Goal: Task Accomplishment & Management: Complete application form

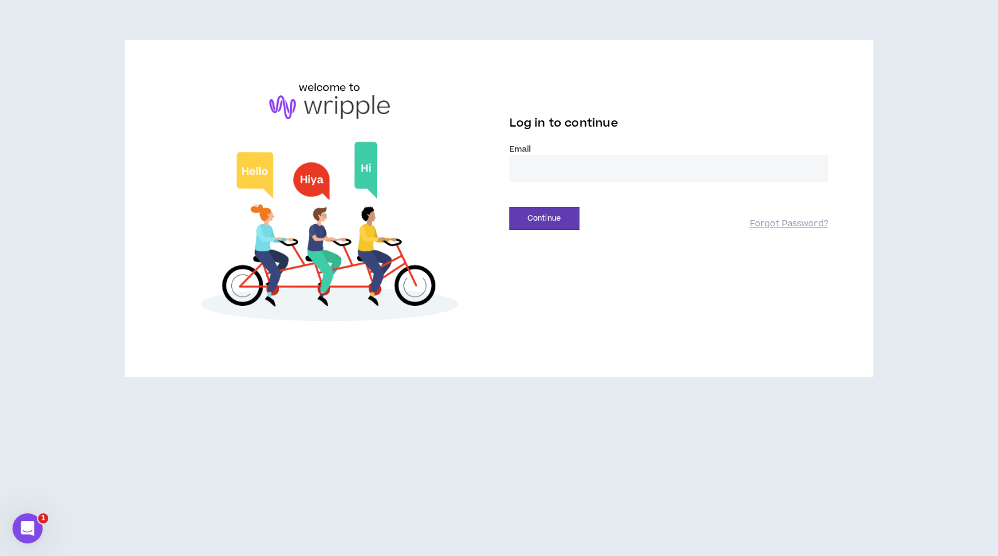
click at [551, 163] on input "email" at bounding box center [668, 168] width 319 height 27
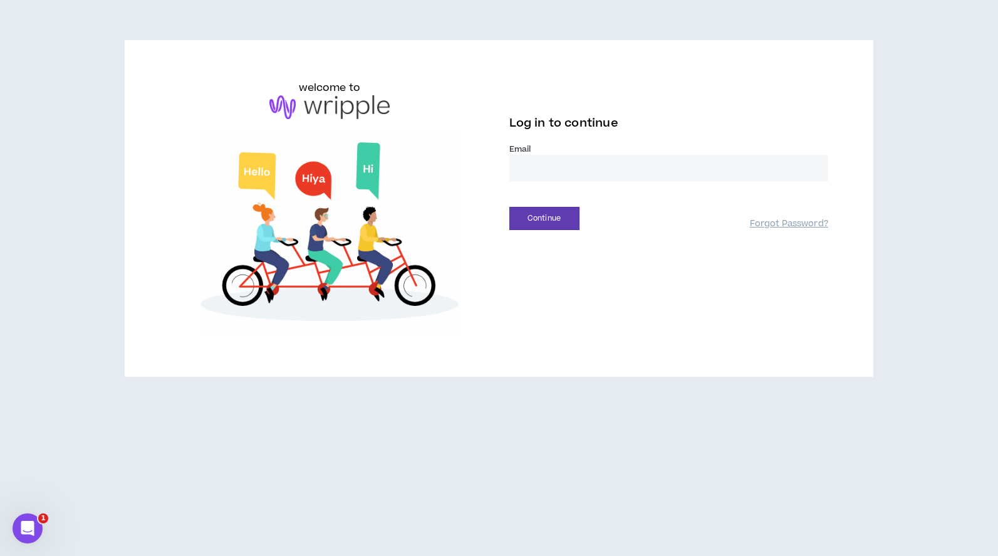
type input "**********"
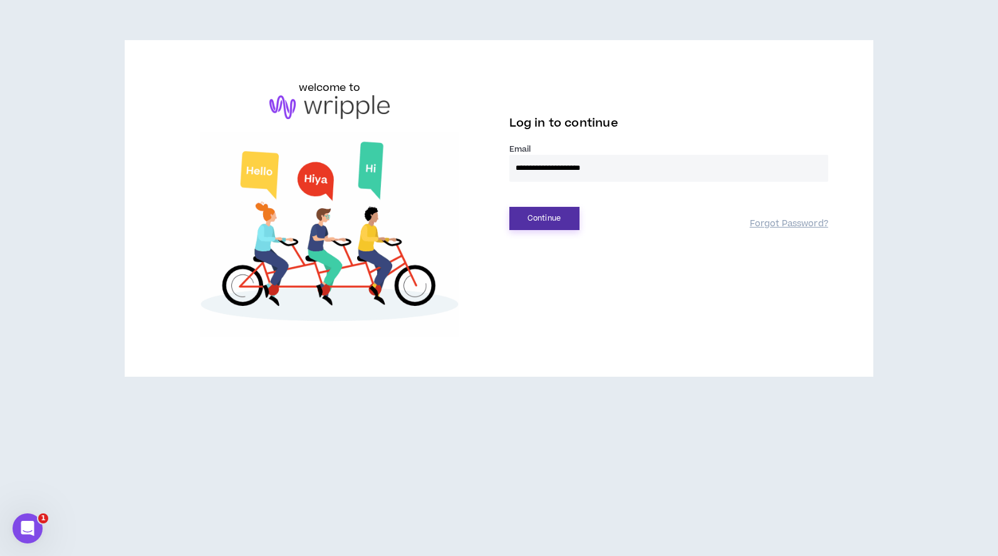
click at [558, 222] on button "Continue" at bounding box center [544, 218] width 70 height 23
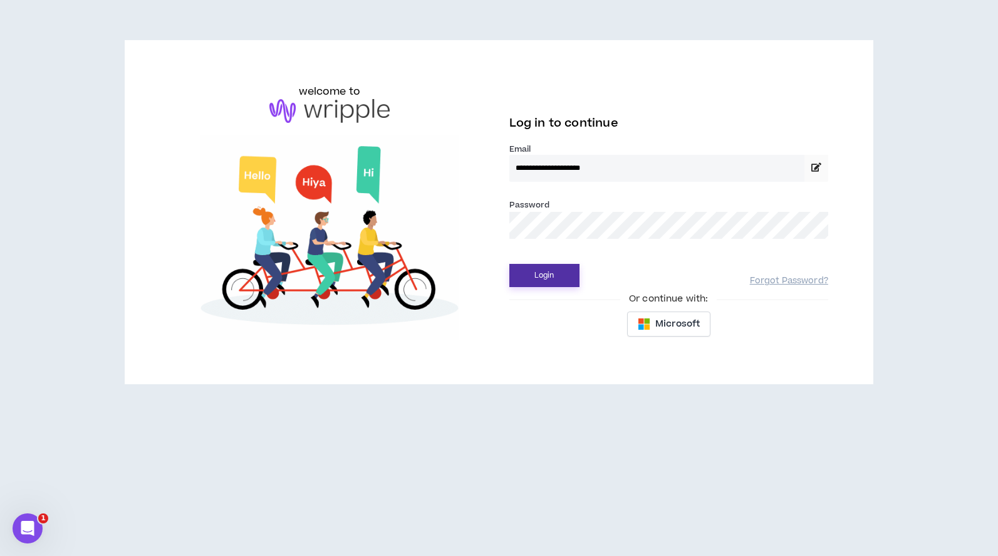
click at [551, 268] on button "Login" at bounding box center [544, 275] width 70 height 23
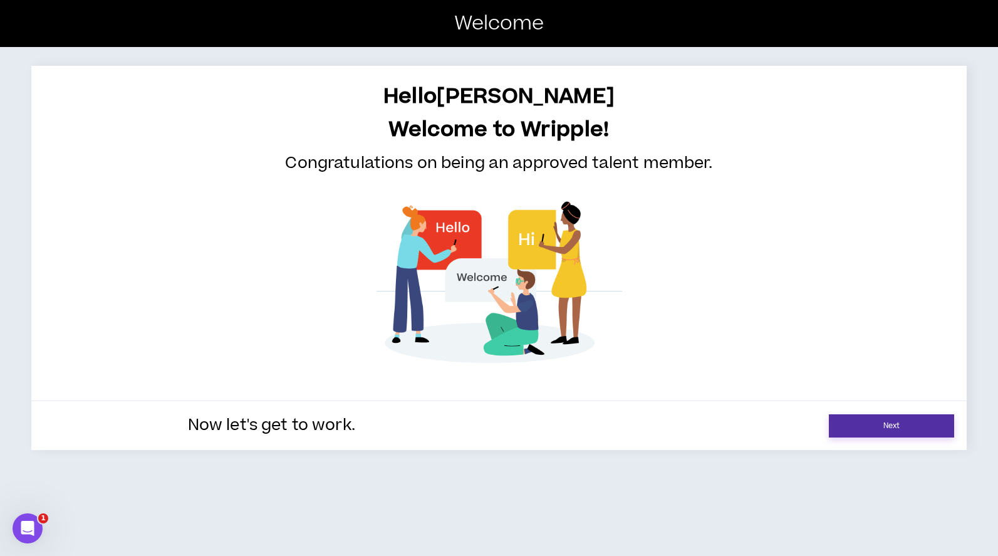
click at [888, 427] on link "Next" at bounding box center [891, 425] width 125 height 23
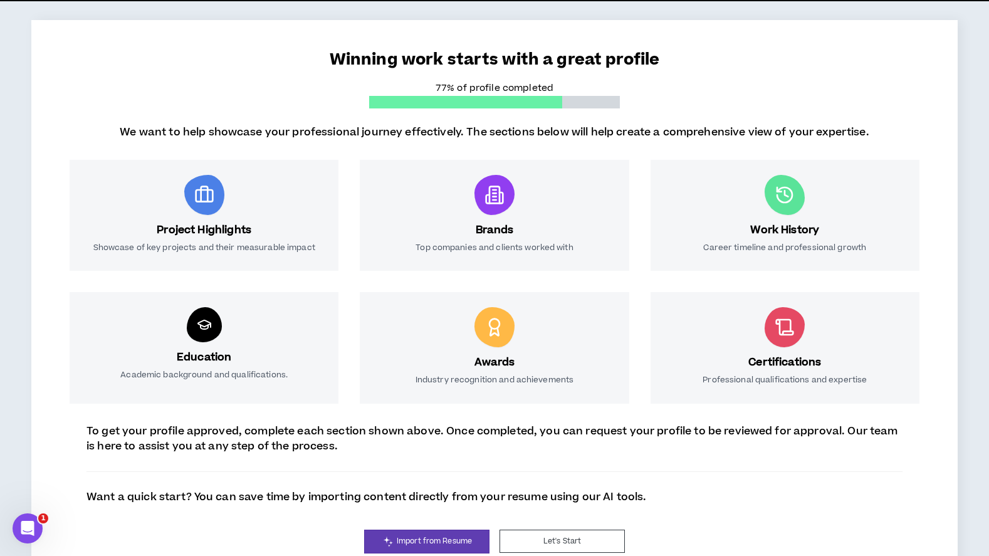
scroll to position [120, 0]
